Goal: Information Seeking & Learning: Find specific fact

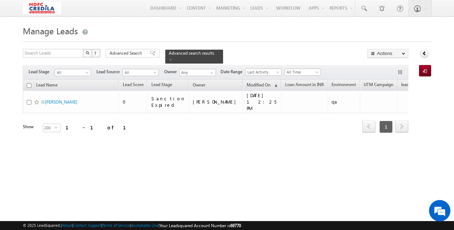
click at [0, 66] on html "Menu Vinay Rykala vinay .ryak ala@c redil a.com" at bounding box center [227, 109] width 454 height 219
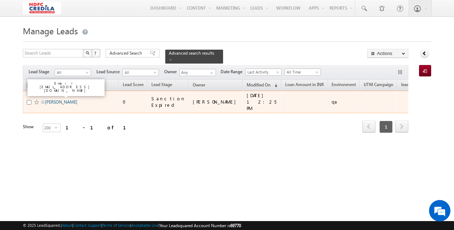
click at [57, 99] on link "[PERSON_NAME]" at bounding box center [61, 101] width 32 height 5
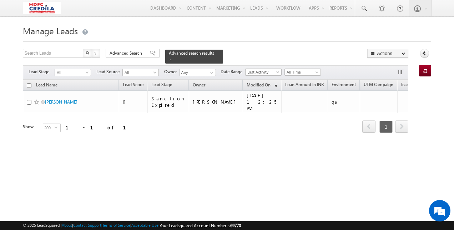
scroll to position [0, 14]
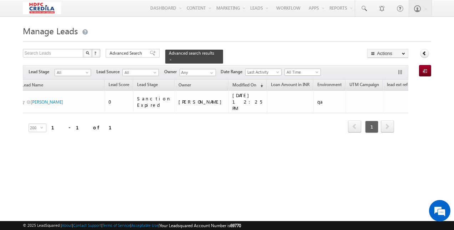
click at [391, 120] on span "next" at bounding box center [387, 126] width 13 height 12
click at [353, 120] on span "prev" at bounding box center [354, 126] width 13 height 12
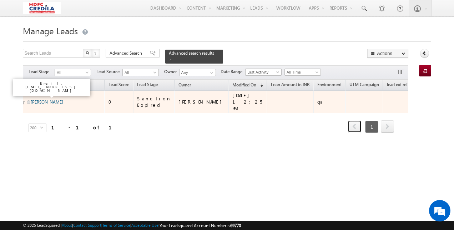
scroll to position [0, 0]
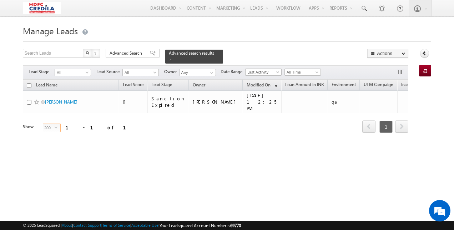
click at [46, 124] on span "200" at bounding box center [48, 128] width 11 height 8
click at [172, 58] on span at bounding box center [171, 60] width 4 height 4
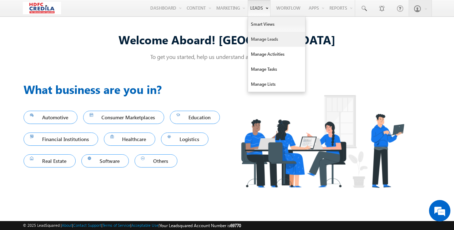
click at [262, 40] on link "Manage Leads" at bounding box center [276, 39] width 57 height 15
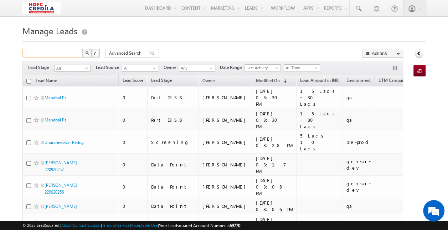
click at [51, 51] on input "text" at bounding box center [52, 53] width 61 height 9
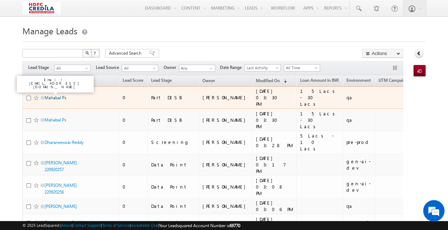
type input "Search Leads"
click at [56, 95] on link "Mahabal Ps" at bounding box center [56, 97] width 22 height 5
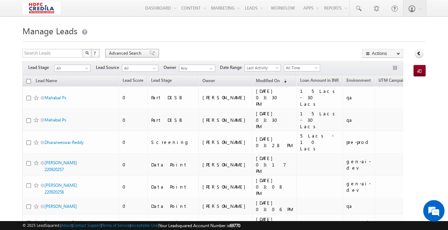
click at [130, 54] on span "Advanced Search" at bounding box center [126, 53] width 35 height 6
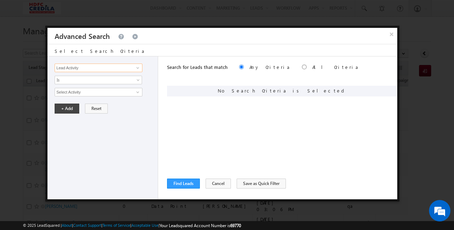
click at [65, 67] on input "Lead Activity" at bounding box center [99, 67] width 88 height 9
click at [138, 68] on span at bounding box center [138, 68] width 6 height 6
type input "los"
click at [142, 138] on div "Lead Activity Task Sales Group Prospect Id ACH EDC ACH status Address 1 Address…" at bounding box center [102, 127] width 111 height 143
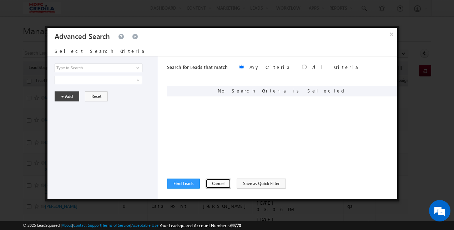
click at [218, 184] on button "Cancel" at bounding box center [217, 183] width 25 height 10
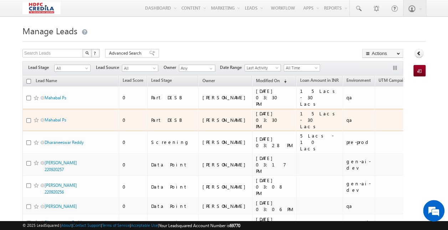
click at [155, 109] on td "Part DISB" at bounding box center [172, 120] width 51 height 22
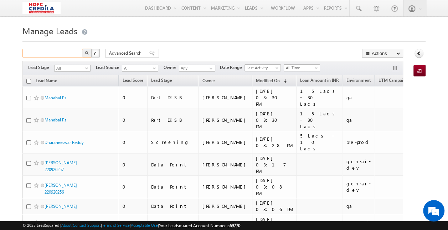
click at [55, 55] on input "text" at bounding box center [52, 53] width 61 height 9
paste input "911987654354"
drag, startPoint x: 29, startPoint y: 53, endPoint x: 1, endPoint y: 48, distance: 28.3
type input "1987654354"
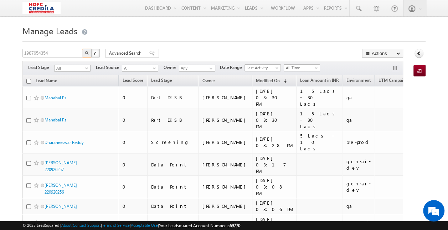
click at [82, 49] on button "button" at bounding box center [86, 53] width 9 height 9
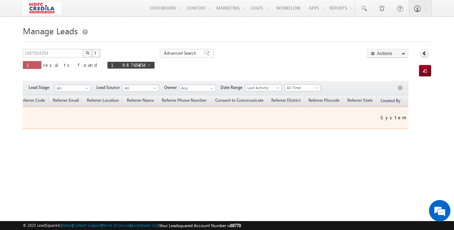
scroll to position [0, 429]
click at [184, 121] on td at bounding box center [212, 117] width 56 height 22
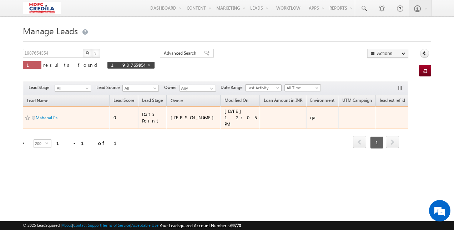
scroll to position [0, 0]
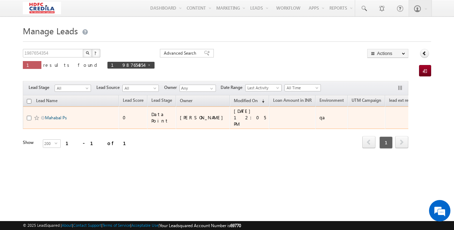
click at [54, 115] on link "Mahabal Ps" at bounding box center [56, 117] width 22 height 5
